Goal: Information Seeking & Learning: Learn about a topic

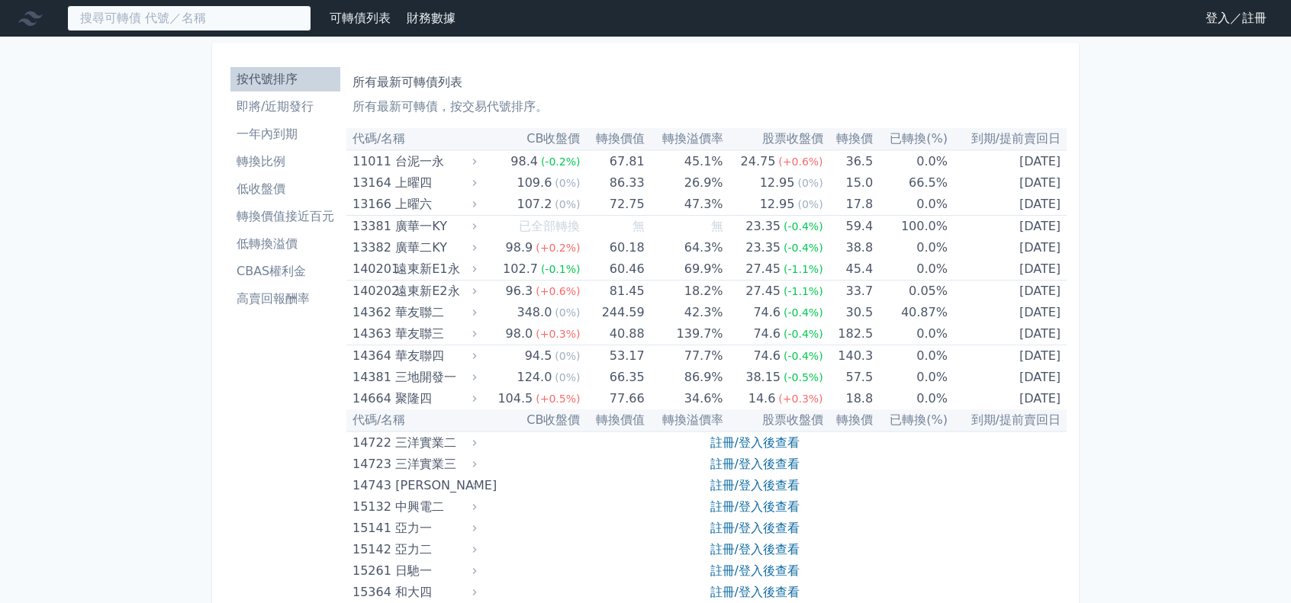
click at [167, 18] on input at bounding box center [189, 18] width 244 height 26
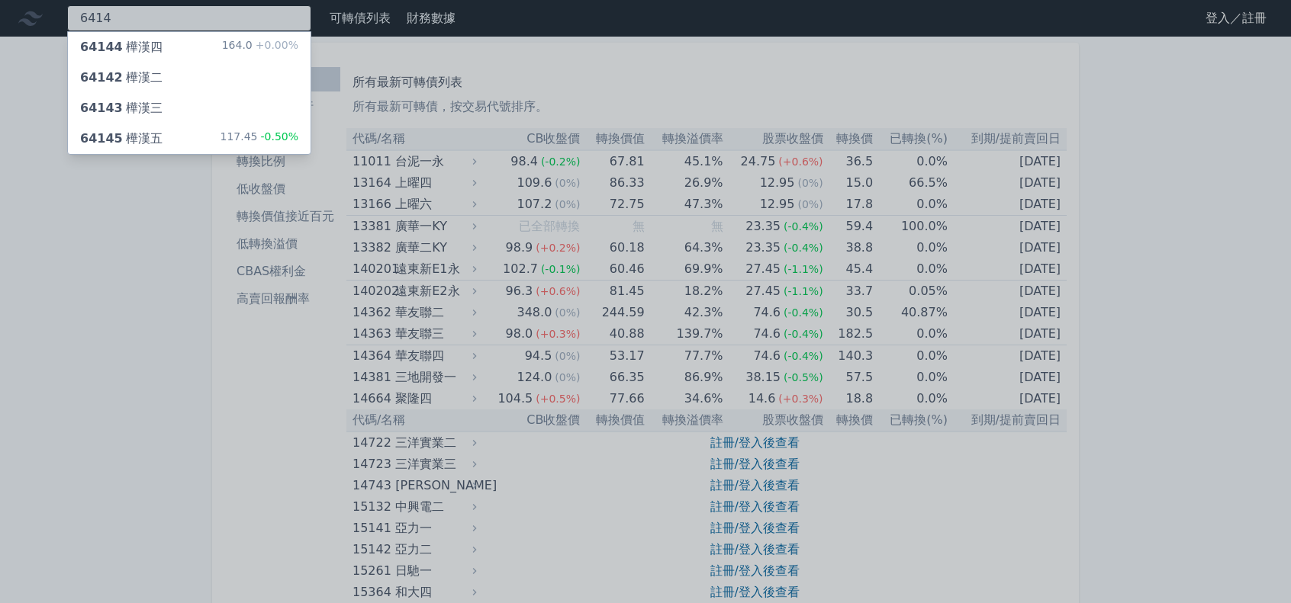
type input "6414"
click at [183, 43] on div "64144 樺漢四 164.0 +0.00%" at bounding box center [189, 47] width 243 height 31
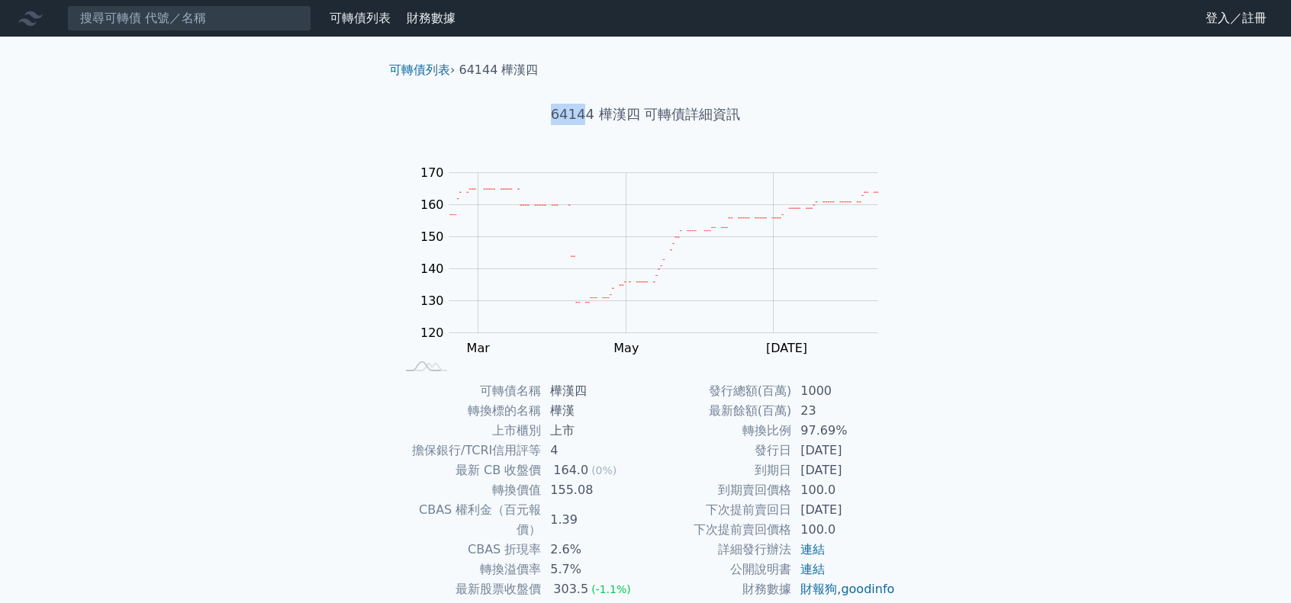
drag, startPoint x: 552, startPoint y: 115, endPoint x: 584, endPoint y: 114, distance: 32.1
click at [584, 114] on h1 "64144 樺漢四 可轉債詳細資訊" at bounding box center [645, 114] width 537 height 21
copy h1 "6414"
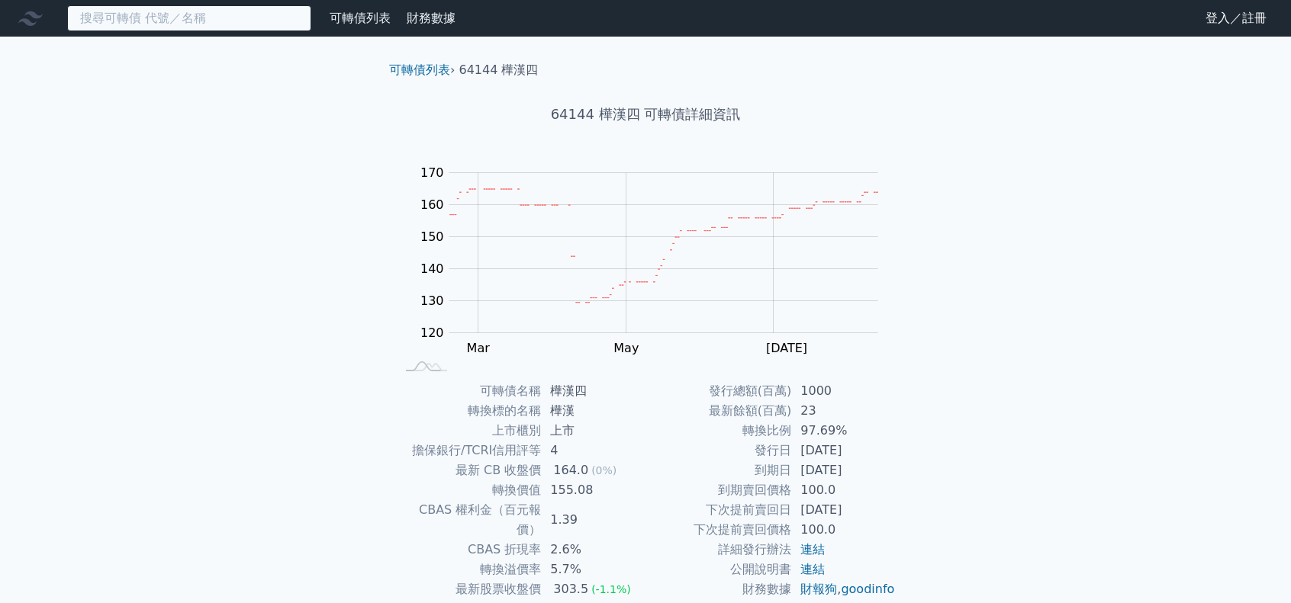
click at [181, 21] on input at bounding box center [189, 18] width 244 height 26
paste input "6414"
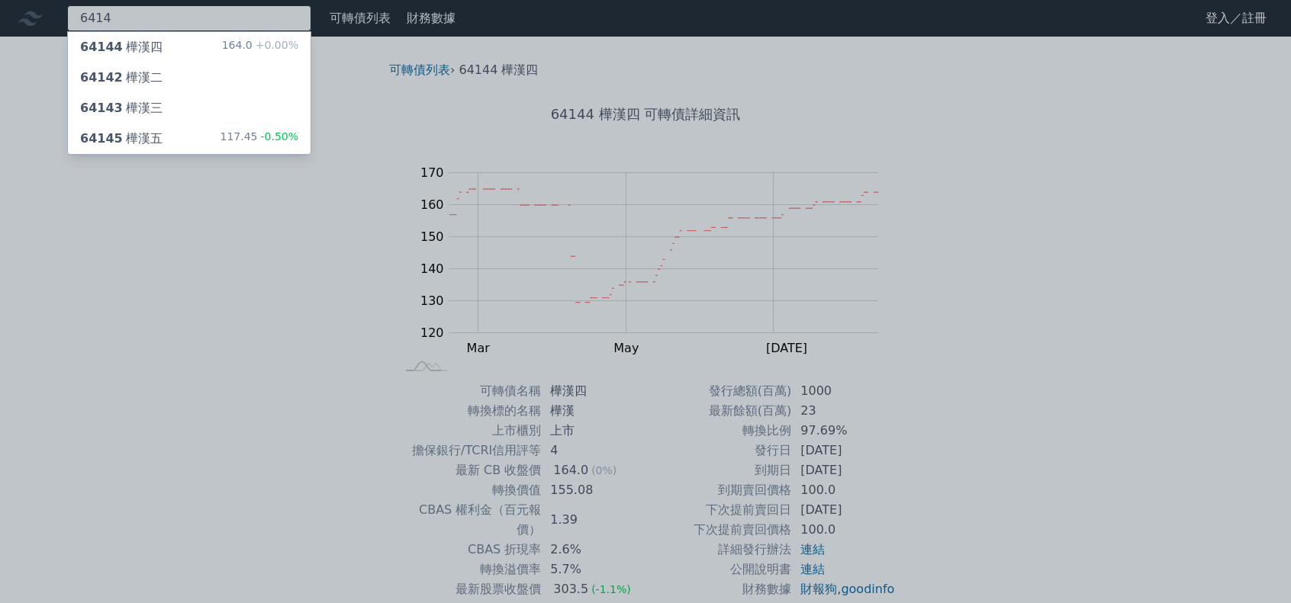
type input "6414"
click at [168, 137] on div "64145 樺漢五 117.45 -0.50%" at bounding box center [189, 139] width 243 height 31
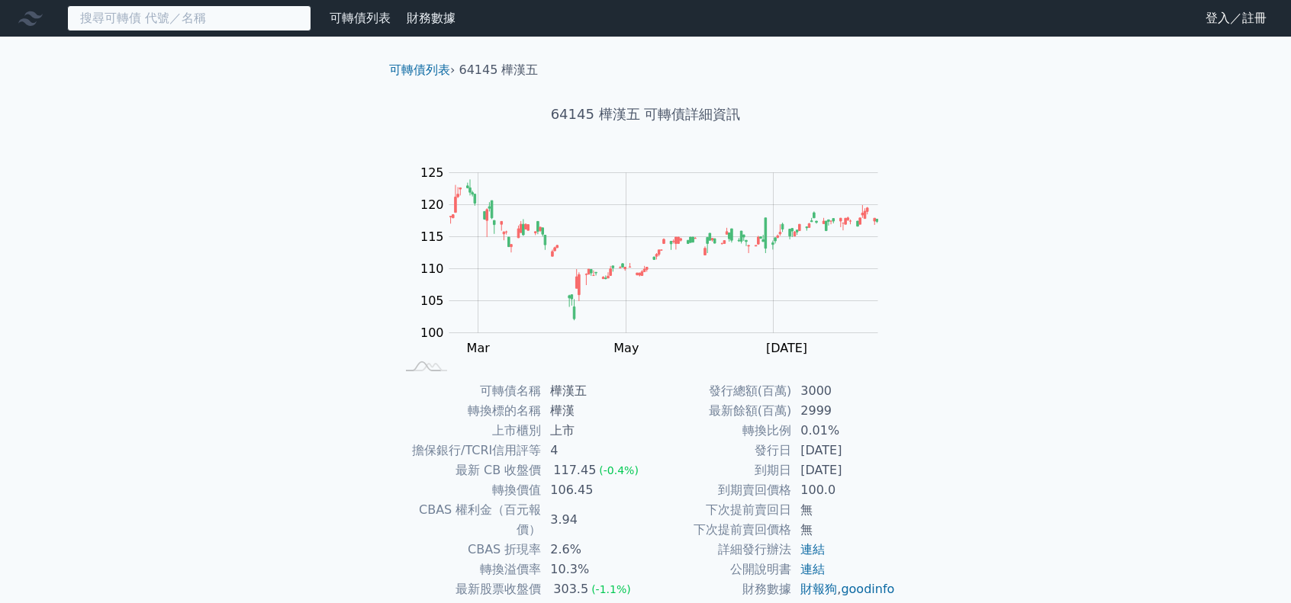
click at [237, 13] on input at bounding box center [189, 18] width 244 height 26
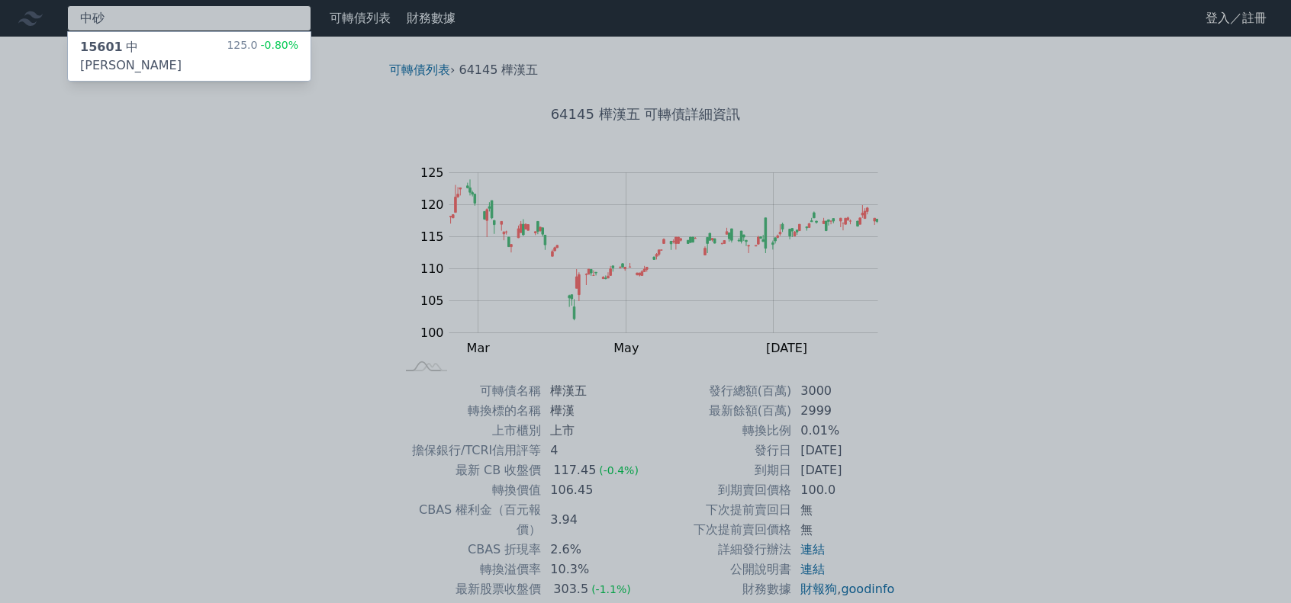
type input "中砂"
click at [256, 45] on div "125.0 -0.80%" at bounding box center [263, 56] width 72 height 37
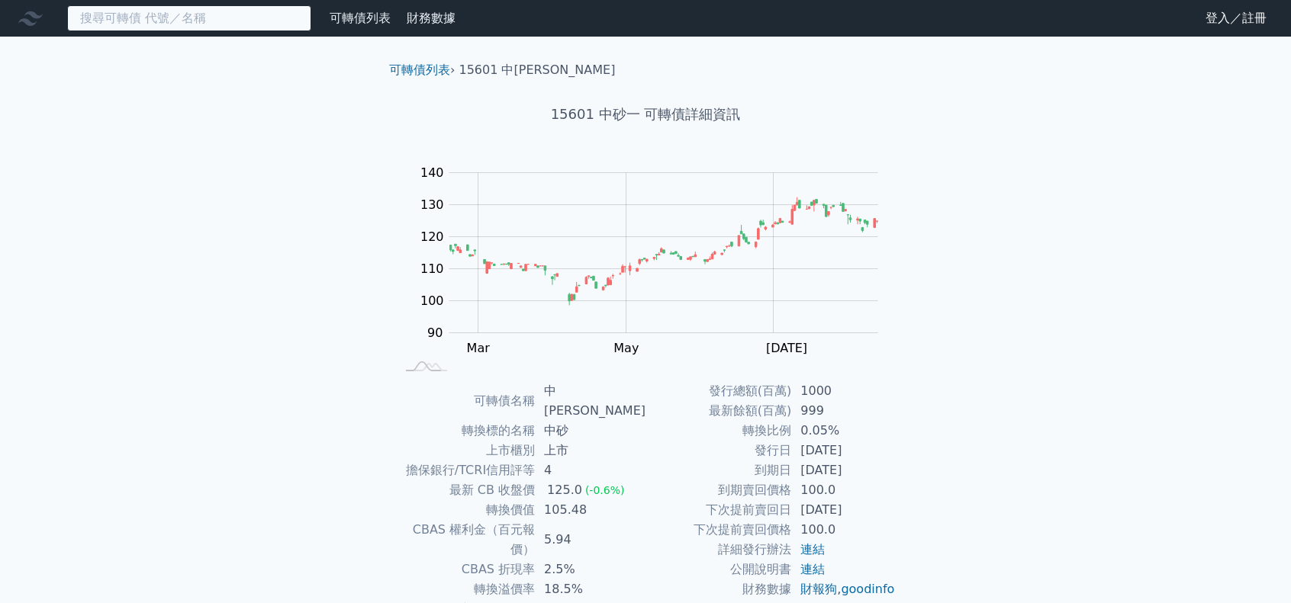
click at [190, 24] on input at bounding box center [189, 18] width 244 height 26
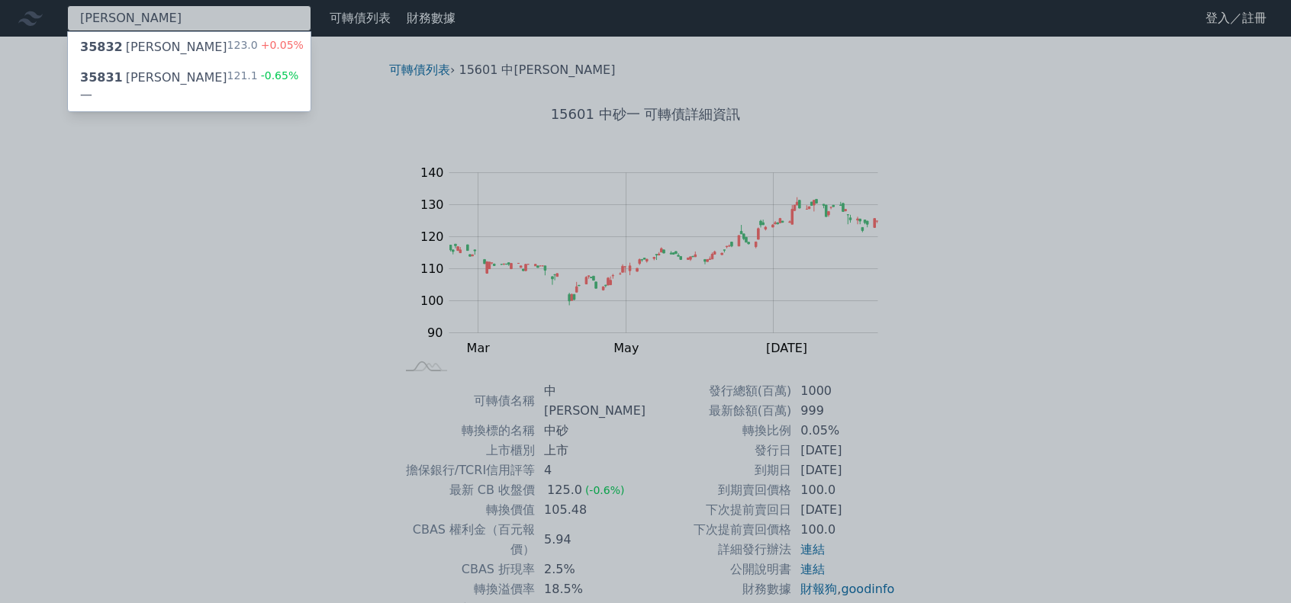
type input "[PERSON_NAME]"
click at [223, 42] on div "35832 [PERSON_NAME]二 123.0 +0.05%" at bounding box center [189, 47] width 243 height 31
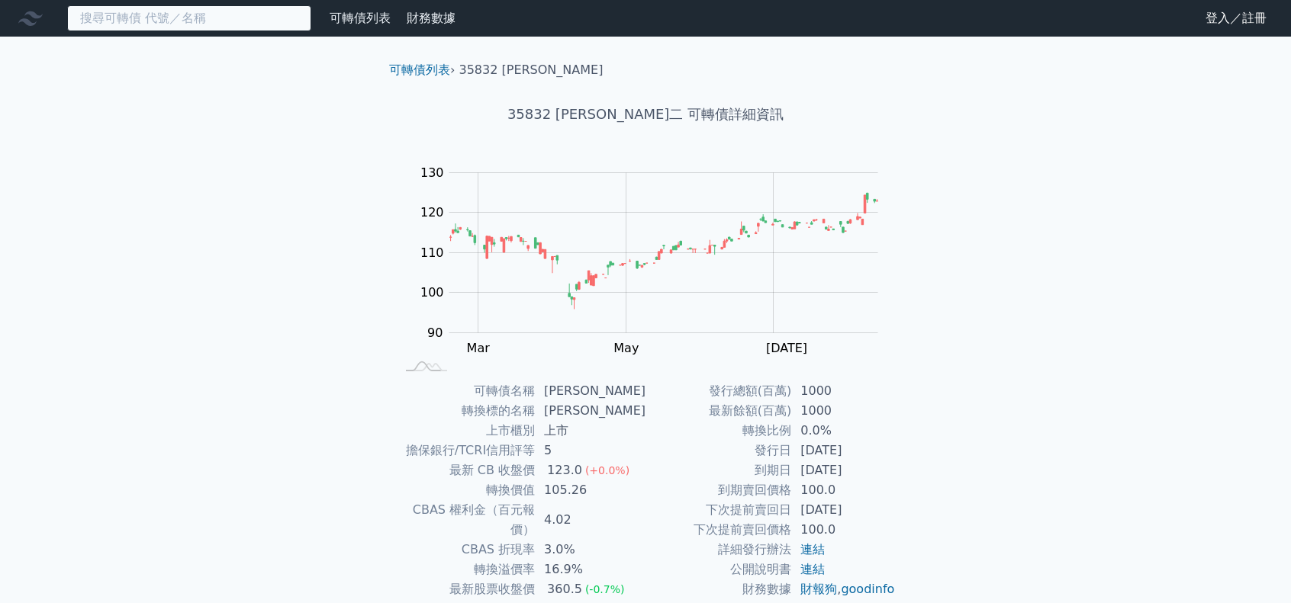
click at [159, 21] on input at bounding box center [189, 18] width 244 height 26
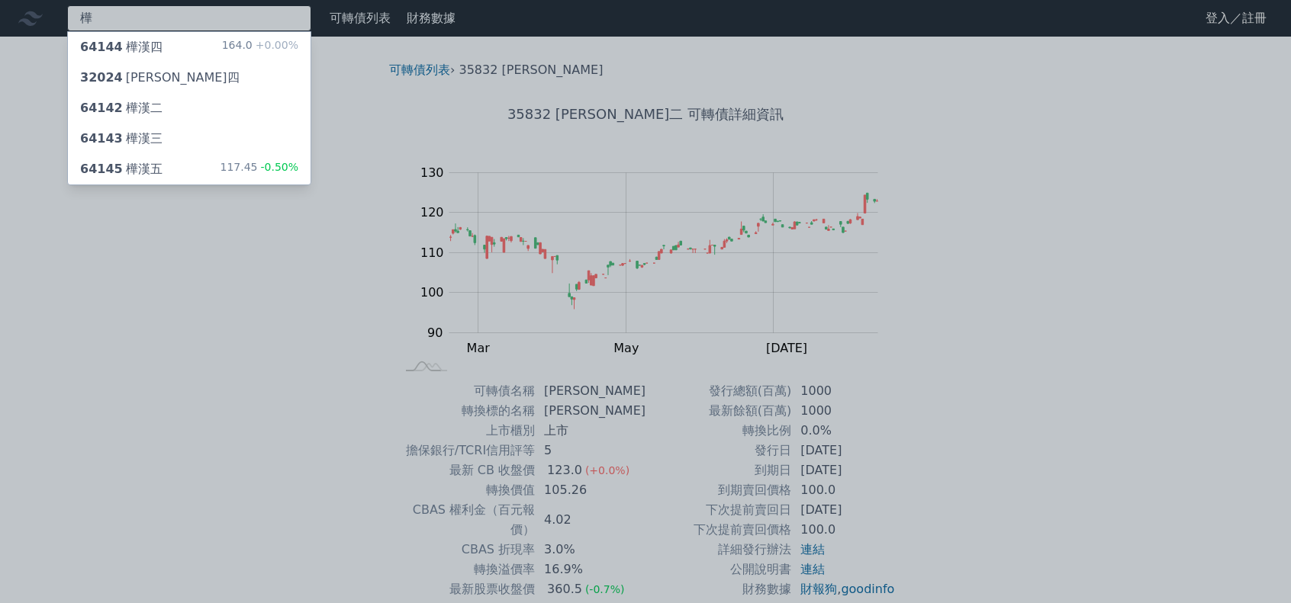
type input "樺"
click at [180, 173] on div "樺 64144 樺[DEMOGRAPHIC_DATA]四 164.0 +0.00% 32024 樺晟四 64142 樺漢二 64143 樺漢三 64145 樺…" at bounding box center [645, 363] width 1291 height 726
click at [167, 175] on div "64145 樺漢五 117.45 -0.50%" at bounding box center [189, 169] width 243 height 31
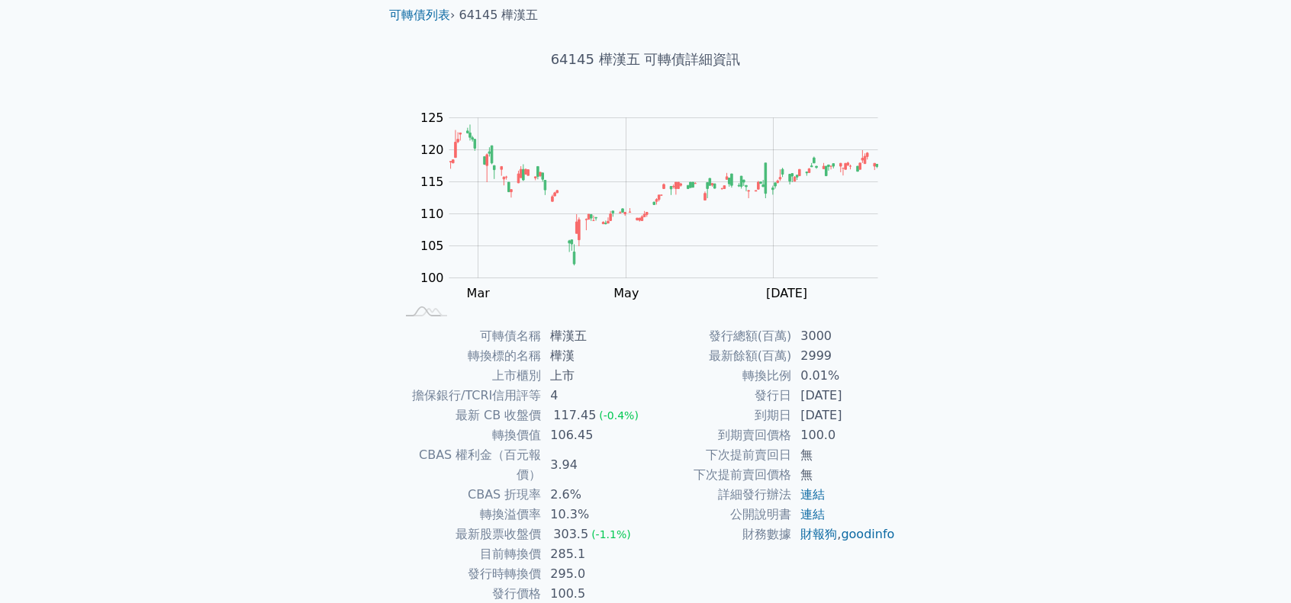
scroll to position [76, 0]
